Goal: Transaction & Acquisition: Purchase product/service

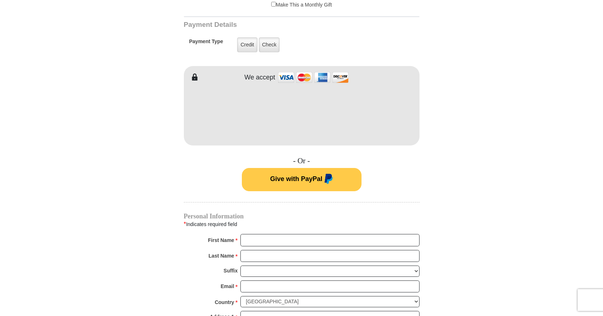
scroll to position [358, 0]
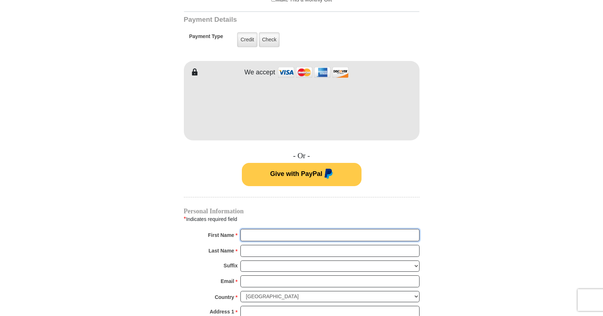
click at [257, 229] on input "First Name *" at bounding box center [329, 235] width 179 height 12
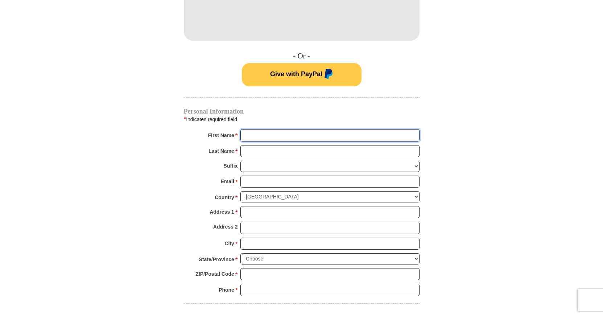
scroll to position [469, 0]
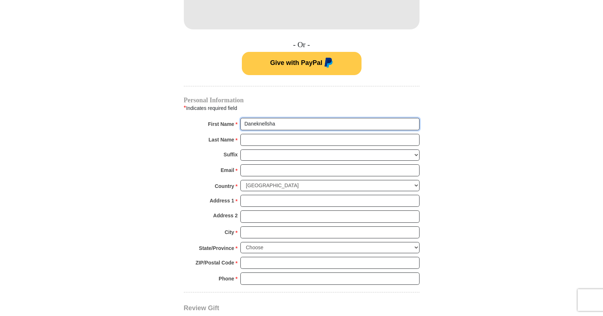
type input "Daneknellsha"
click at [292, 134] on input "Last Name *" at bounding box center [329, 140] width 179 height 12
type input "[PERSON_NAME]"
click at [265, 164] on input "Email *" at bounding box center [329, 170] width 179 height 12
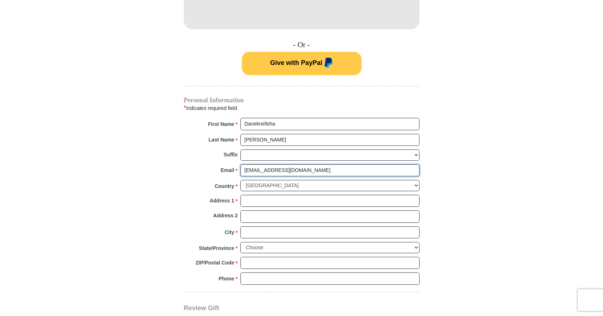
type input "[EMAIL_ADDRESS][DOMAIN_NAME]"
click at [247, 195] on input "Address 1 *" at bounding box center [329, 201] width 179 height 12
type input "[STREET_ADDRESS][PERSON_NAME] H"
click at [254, 226] on input "City *" at bounding box center [329, 232] width 179 height 12
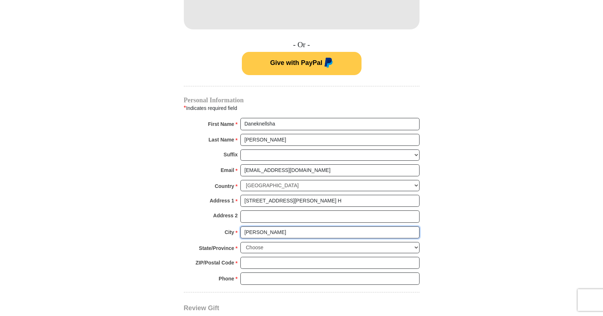
type input "[PERSON_NAME]"
click at [240, 242] on select "Choose [US_STATE] [US_STATE] [US_STATE] [US_STATE] [US_STATE] Armed Forces Amer…" at bounding box center [329, 247] width 179 height 11
select select "NC"
click option "[US_STATE]" at bounding box center [0, 0] width 0 height 0
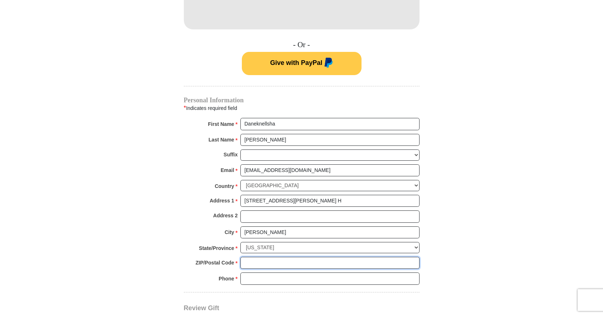
click at [254, 257] on input "ZIP/Postal Code *" at bounding box center [329, 263] width 179 height 12
type input "27101"
click at [257, 272] on input "Phone * *" at bounding box center [329, 278] width 179 height 12
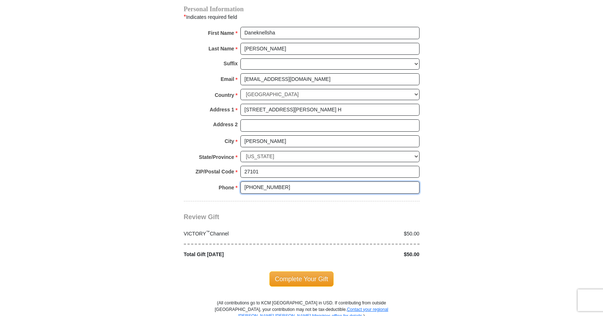
scroll to position [567, 0]
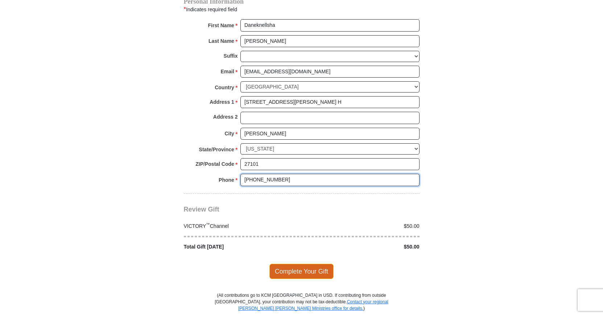
type input "[PHONE_NUMBER]"
click at [318, 265] on span "Complete Your Gift" at bounding box center [301, 271] width 64 height 15
